Goal: Information Seeking & Learning: Learn about a topic

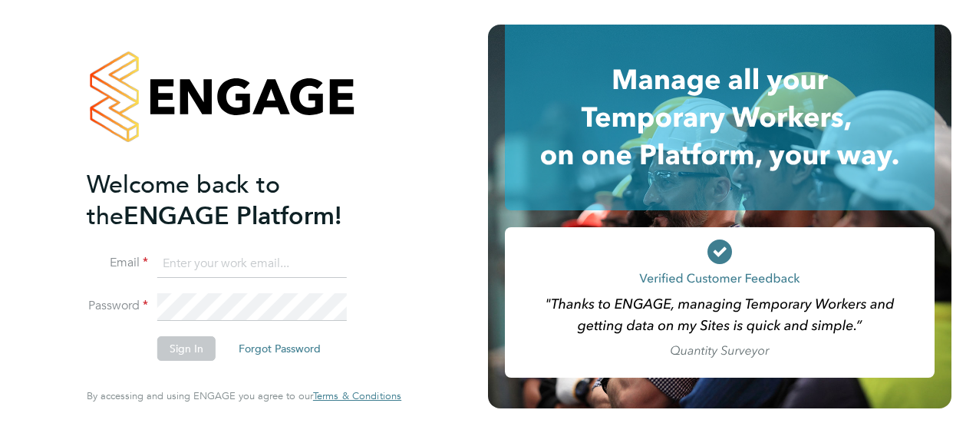
type input "[PERSON_NAME][EMAIL_ADDRESS][DOMAIN_NAME]"
click at [195, 333] on li "Password" at bounding box center [236, 314] width 299 height 42
click at [193, 341] on button "Sign In" at bounding box center [186, 348] width 58 height 25
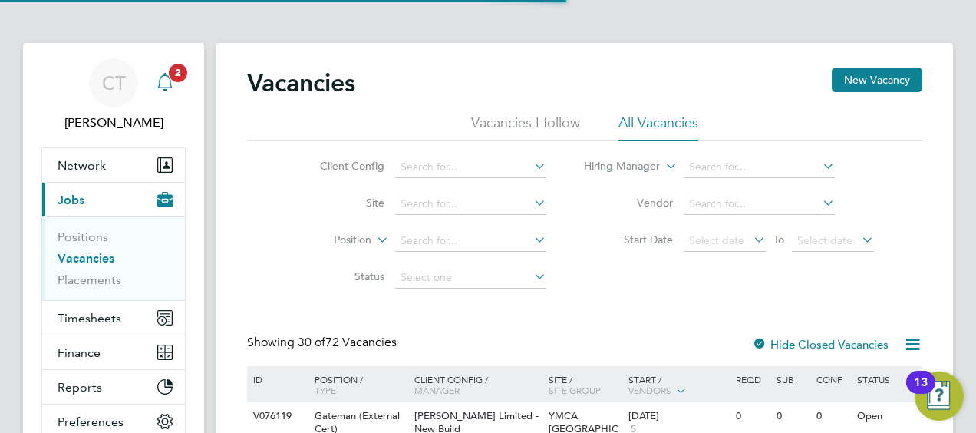
click at [170, 81] on icon "Main navigation" at bounding box center [164, 80] width 15 height 15
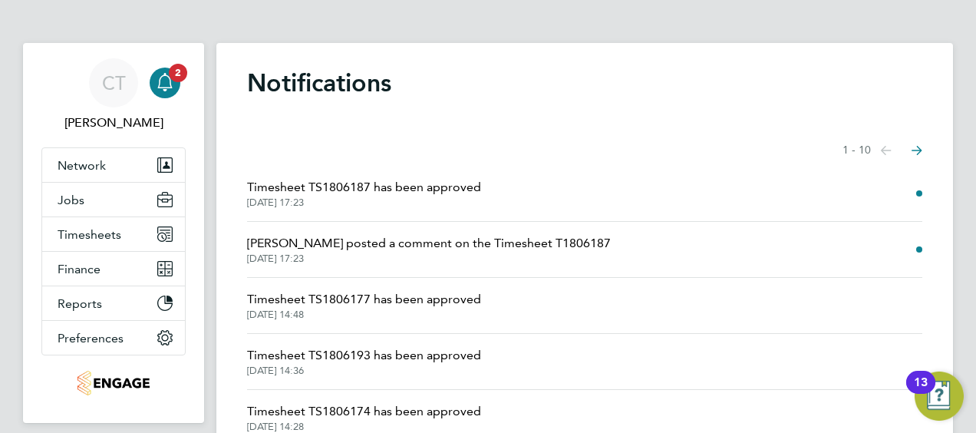
click at [405, 248] on span "James Archer posted a comment on the Timesheet T1806187" at bounding box center [429, 243] width 364 height 18
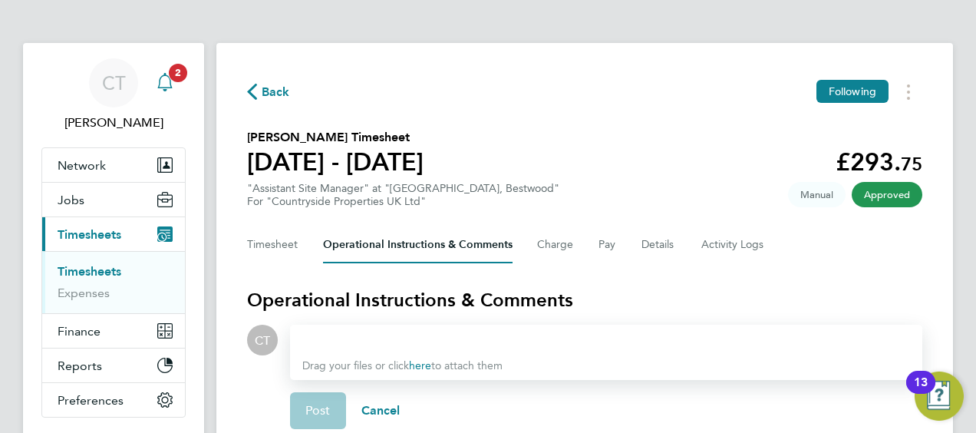
click at [173, 88] on icon "Main navigation" at bounding box center [165, 82] width 18 height 18
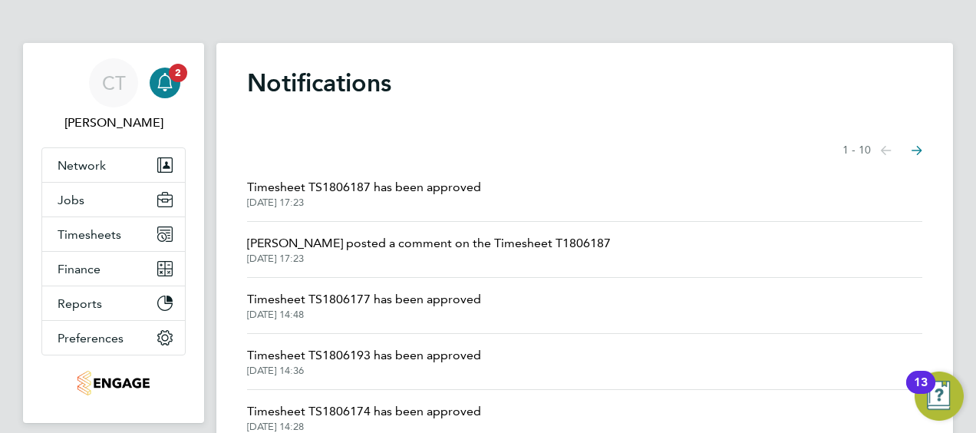
click at [354, 192] on span "Timesheet TS1806187 has been approved" at bounding box center [364, 187] width 234 height 18
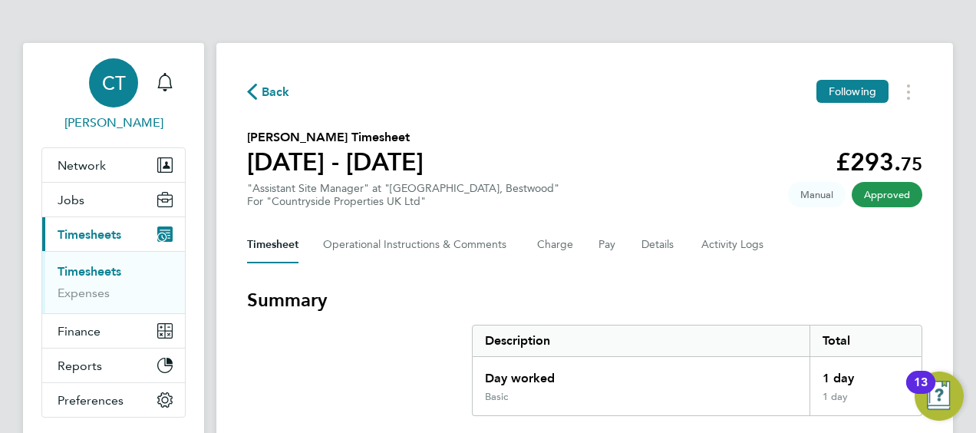
click at [113, 97] on div "CT" at bounding box center [113, 82] width 49 height 49
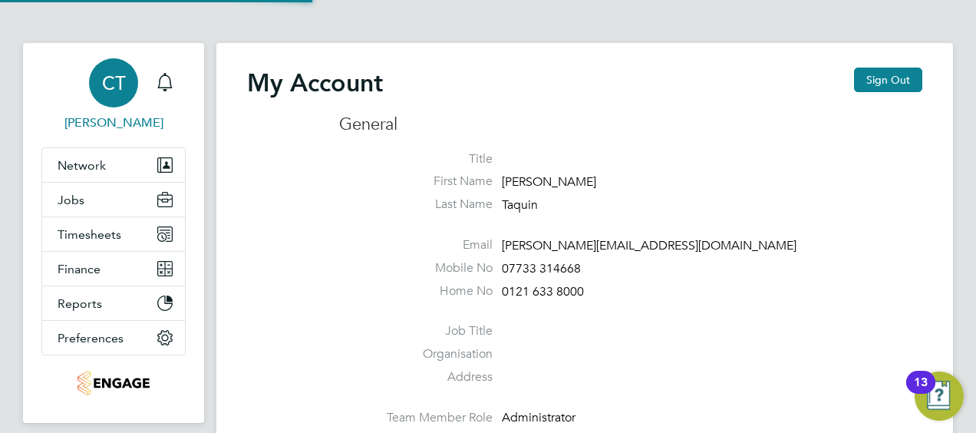
type input "[PERSON_NAME][EMAIL_ADDRESS][DOMAIN_NAME]"
click at [167, 92] on div "Main navigation" at bounding box center [165, 83] width 31 height 31
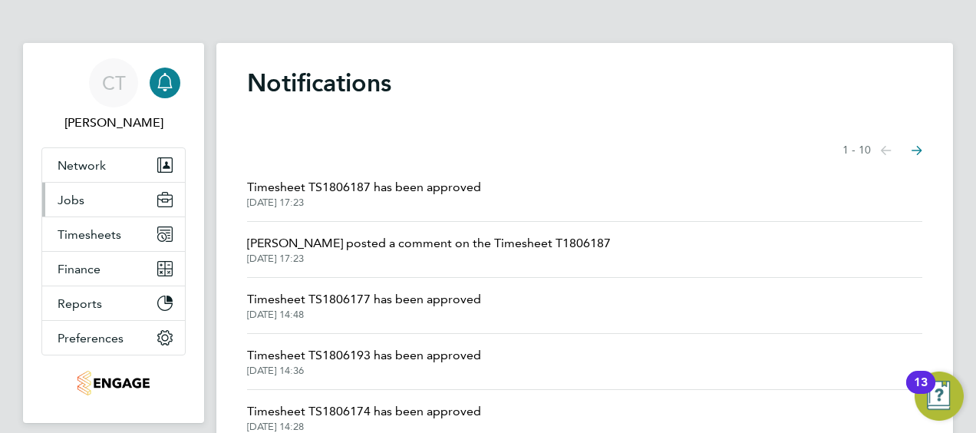
click at [95, 193] on button "Jobs" at bounding box center [113, 200] width 143 height 34
click at [123, 206] on button "Jobs" at bounding box center [113, 200] width 143 height 34
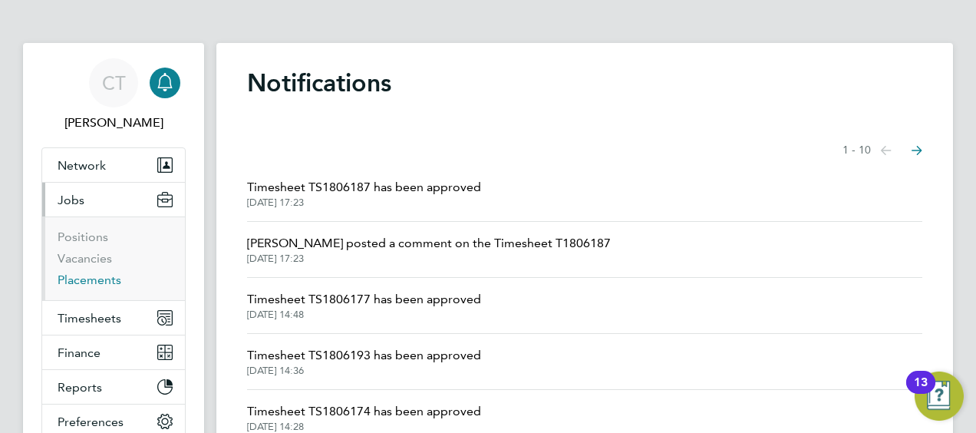
click at [99, 281] on link "Placements" at bounding box center [90, 279] width 64 height 15
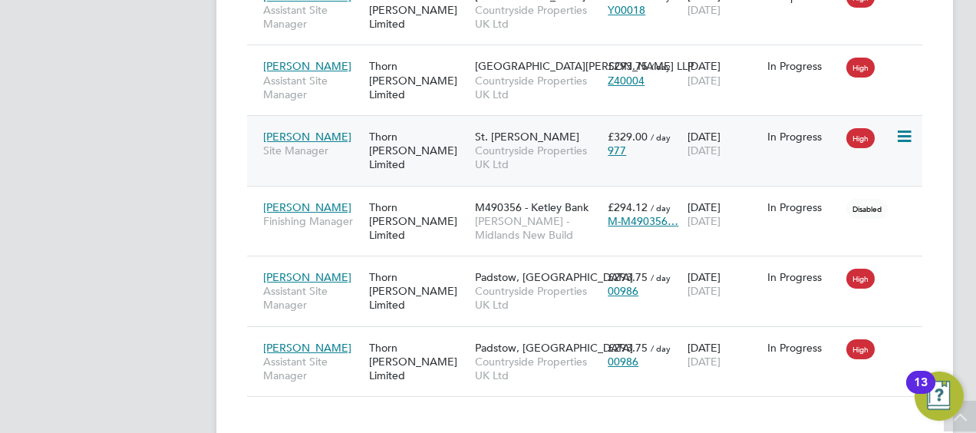
click at [542, 143] on span "Countryside Properties UK Ltd" at bounding box center [537, 157] width 125 height 28
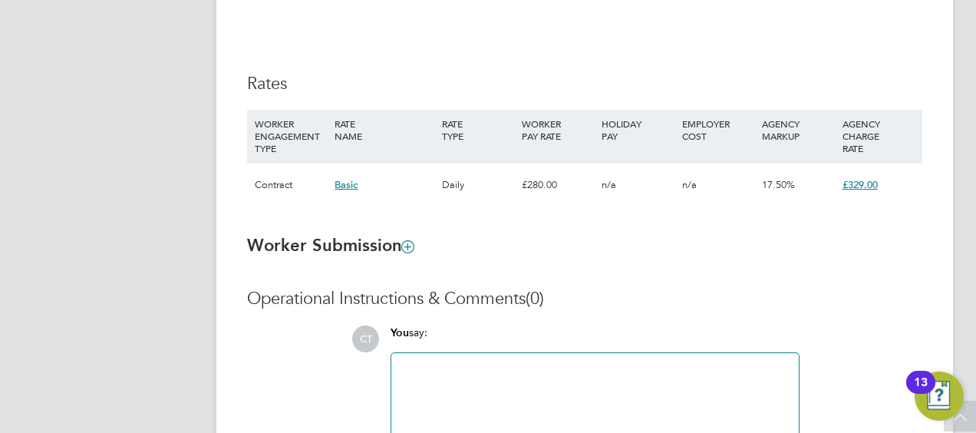
scroll to position [1036, 0]
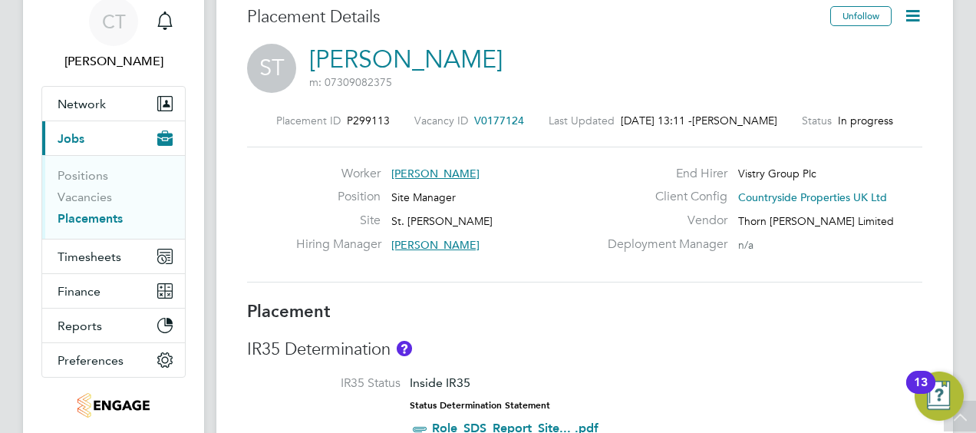
drag, startPoint x: 382, startPoint y: 219, endPoint x: 499, endPoint y: 211, distance: 116.9
click at [499, 211] on div "Worker Samuel Taylor Position Site Manager Site St. Lawrence Fold Hiring Manage…" at bounding box center [447, 213] width 302 height 94
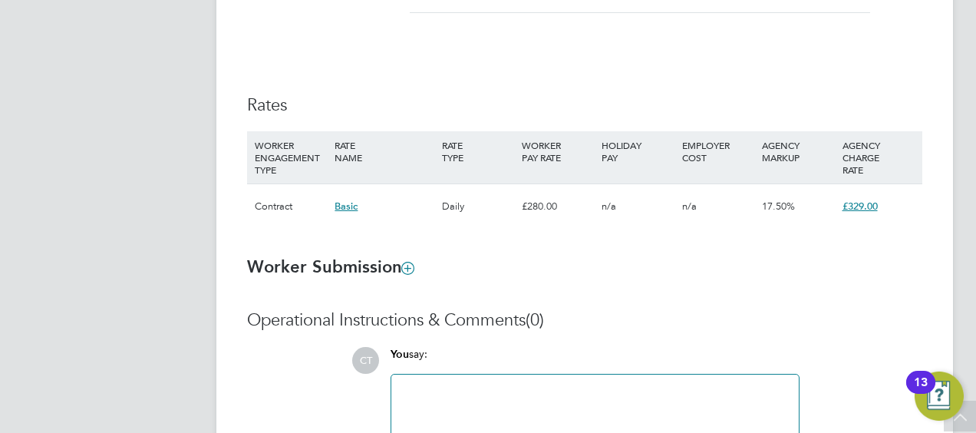
scroll to position [1040, 0]
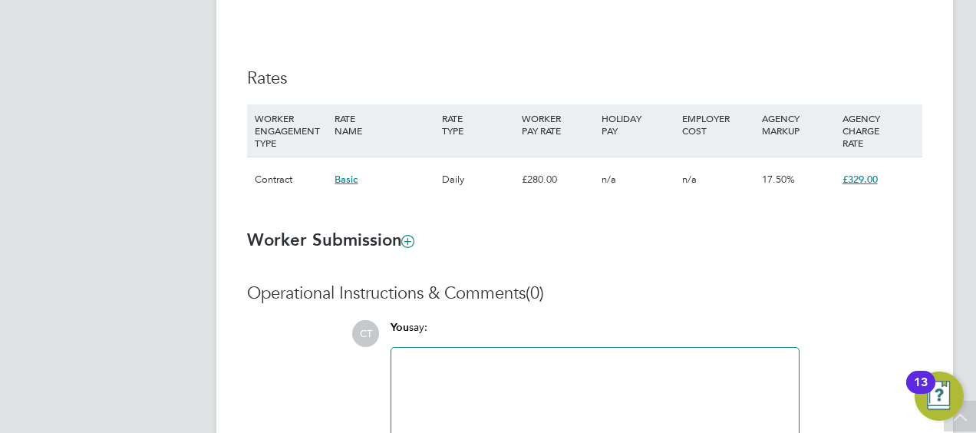
click at [779, 175] on span "17.50%" at bounding box center [778, 179] width 33 height 13
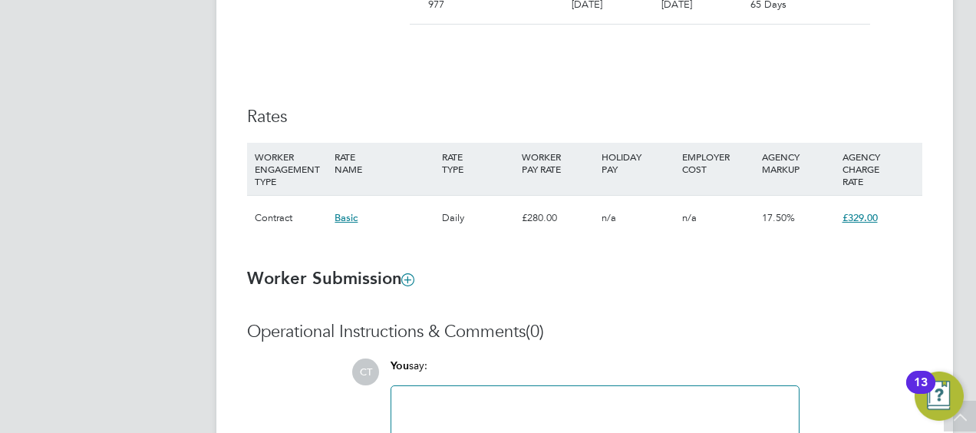
scroll to position [1006, 0]
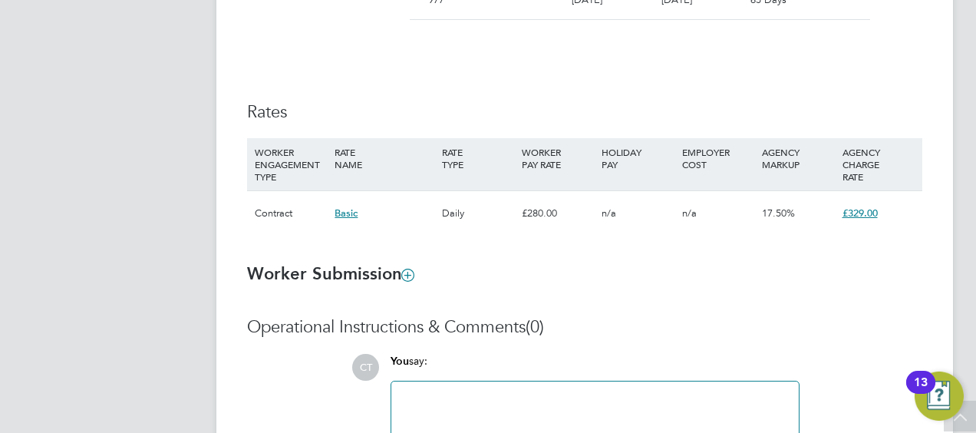
click at [345, 213] on span "Basic" at bounding box center [346, 212] width 23 height 13
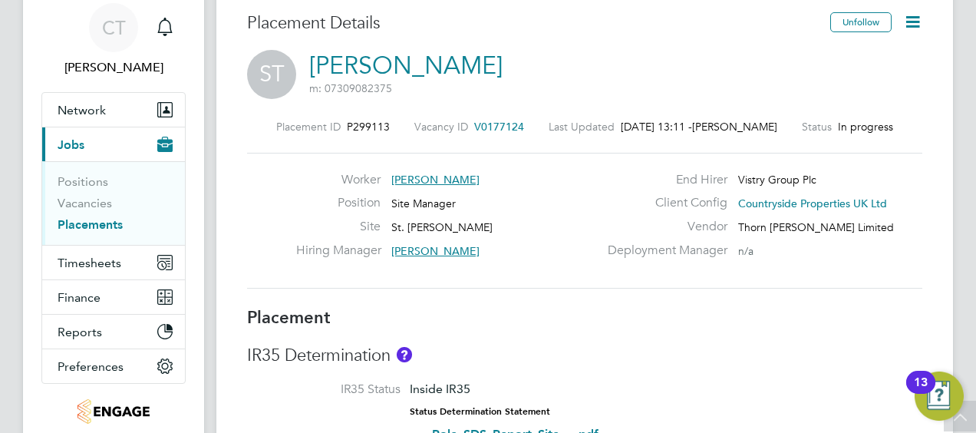
scroll to position [0, 0]
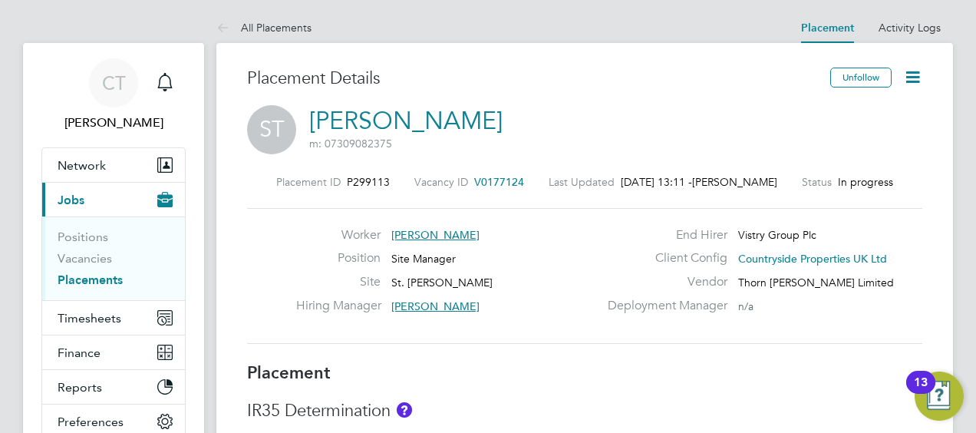
drag, startPoint x: 91, startPoint y: 278, endPoint x: 140, endPoint y: 272, distance: 49.5
click at [91, 278] on link "Placements" at bounding box center [90, 279] width 65 height 15
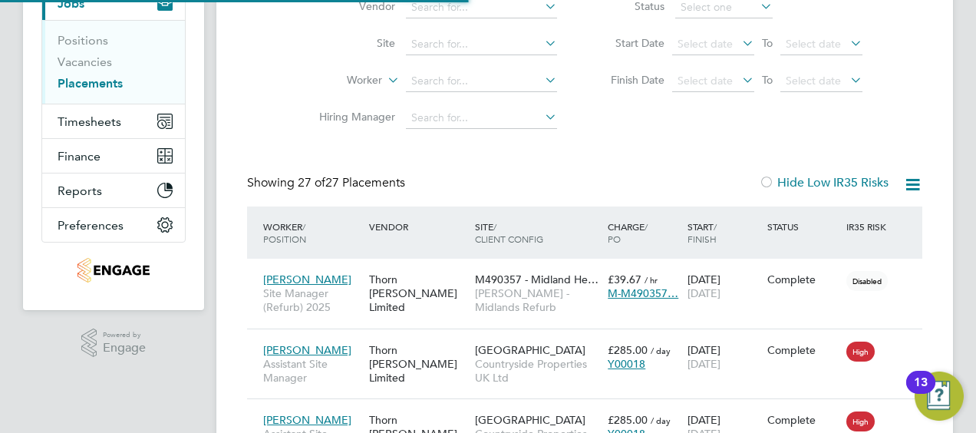
scroll to position [8, 8]
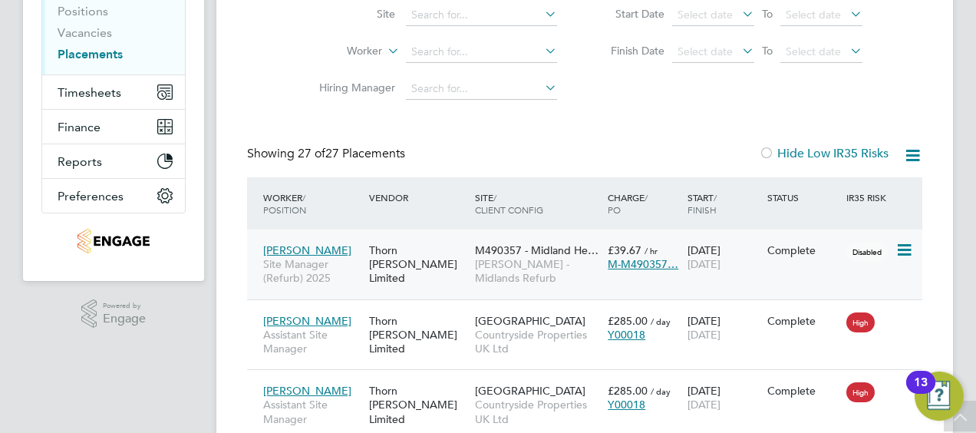
click at [425, 285] on div "Jamie Fisher Site Manager (Refurb) 2025 Thorn Baker Limited M490357 - Midland H…" at bounding box center [584, 264] width 675 height 70
click at [432, 348] on div "Thorn Baker Limited" at bounding box center [418, 335] width 106 height 58
